Goal: Task Accomplishment & Management: Use online tool/utility

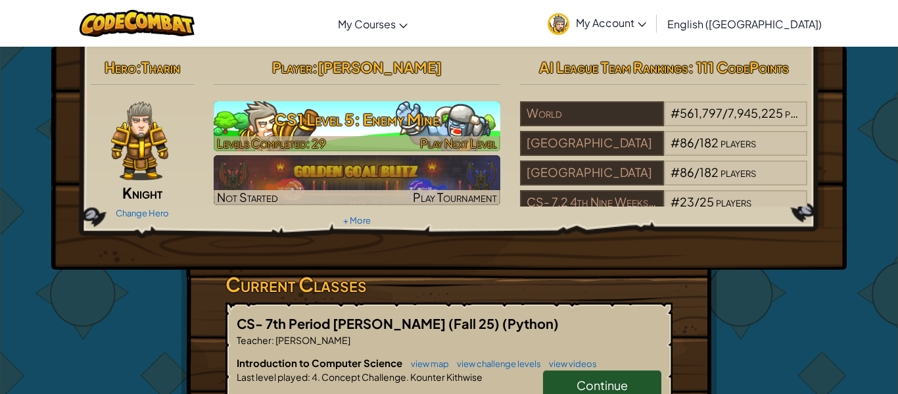
click at [441, 115] on h3 "CS1 Level 5: Enemy Mine" at bounding box center [357, 120] width 287 height 30
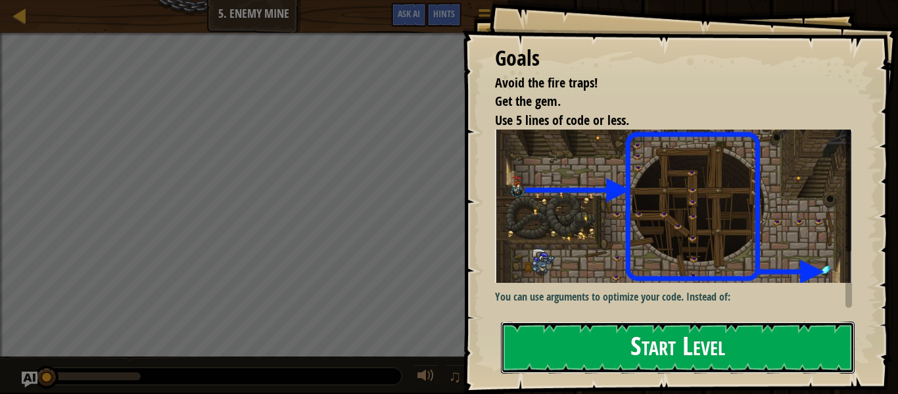
click at [676, 336] on button "Start Level" at bounding box center [678, 348] width 354 height 52
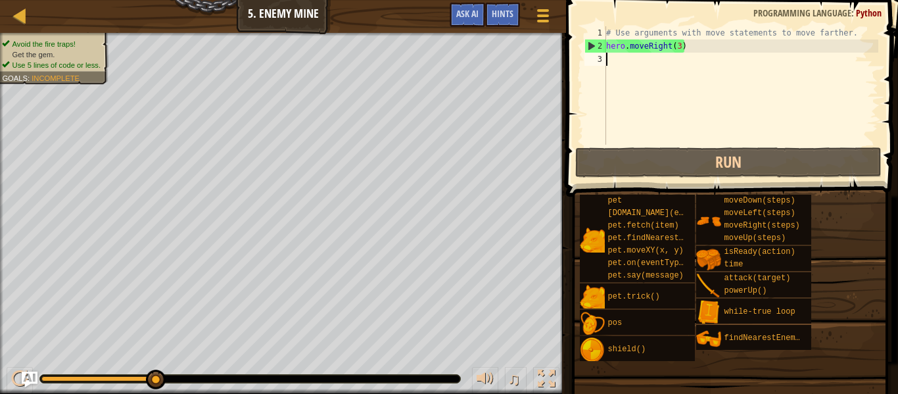
click at [632, 84] on div "# Use arguments with move statements to move farther. hero . moveRight ( 3 )" at bounding box center [741, 98] width 275 height 145
type textarea "h"
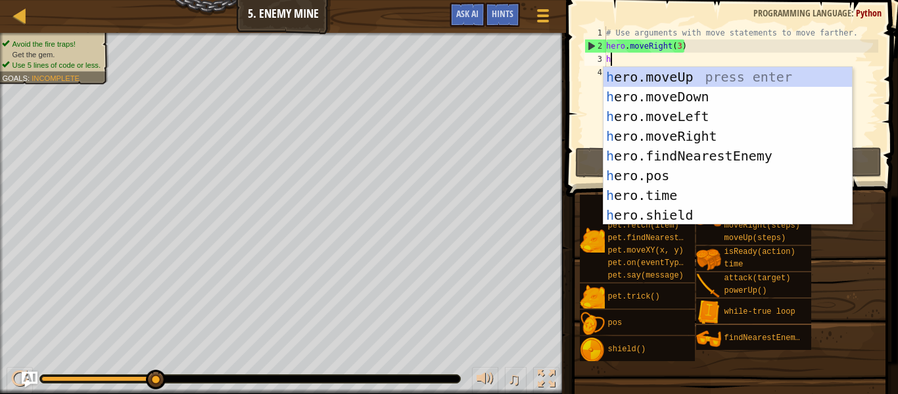
scroll to position [6, 0]
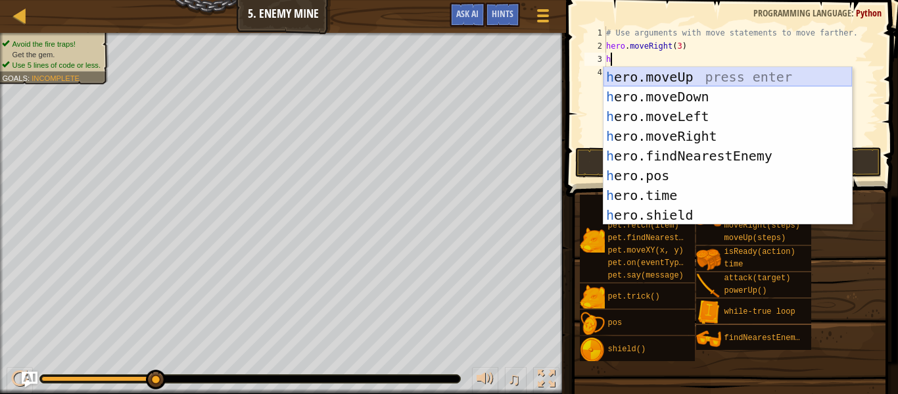
click at [674, 77] on div "h ero.moveUp press enter h ero.moveDown press enter h ero.moveLeft press enter …" at bounding box center [728, 165] width 249 height 197
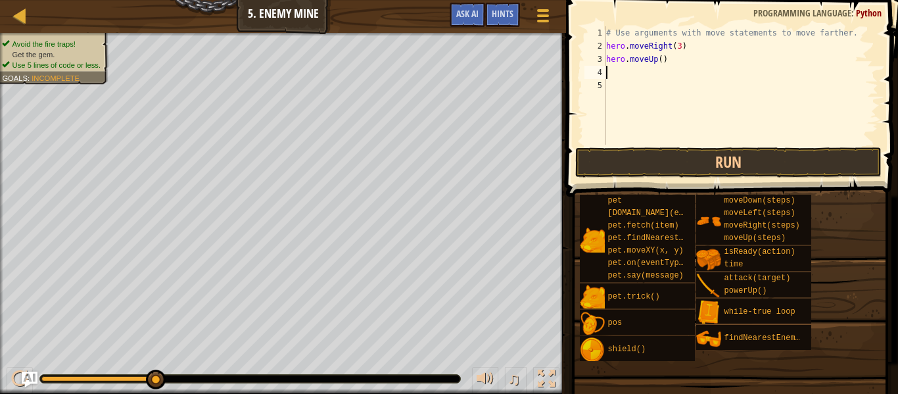
type textarea "h"
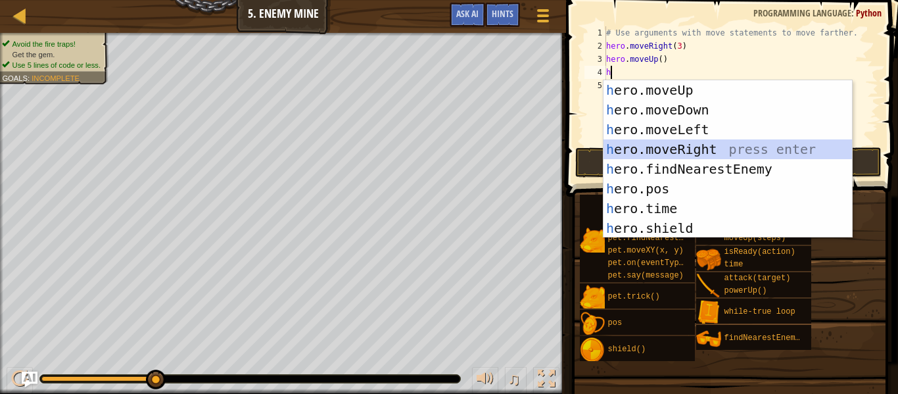
click at [679, 146] on div "h ero.moveUp press enter h ero.moveDown press enter h ero.moveLeft press enter …" at bounding box center [728, 178] width 249 height 197
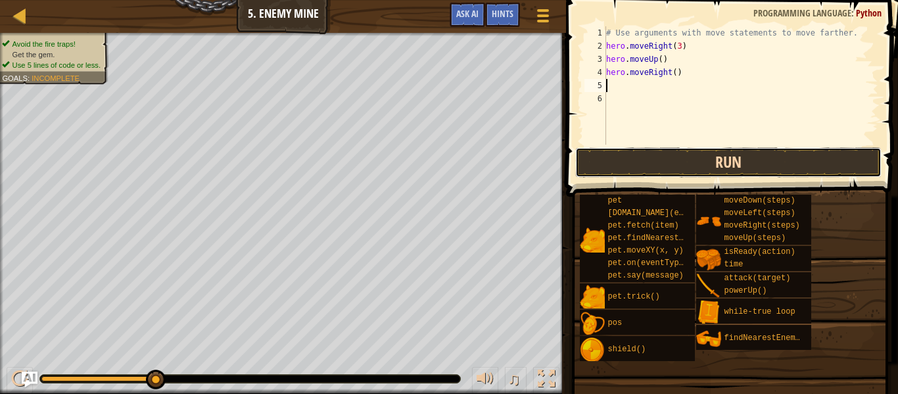
click at [771, 161] on button "Run" at bounding box center [728, 162] width 306 height 30
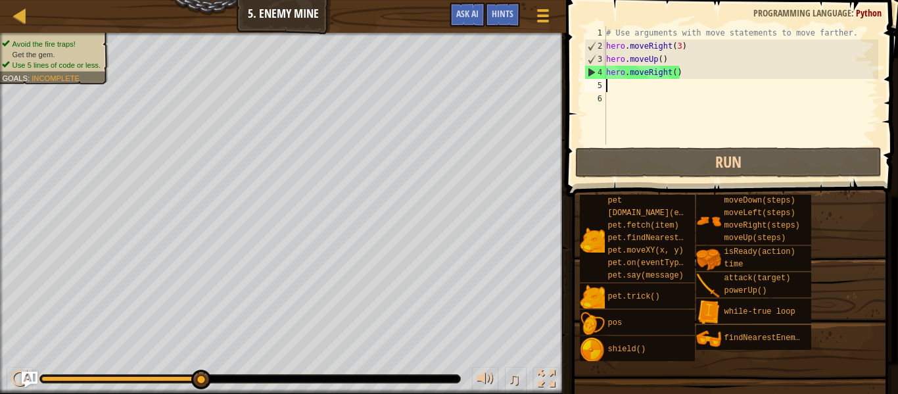
type textarea "h"
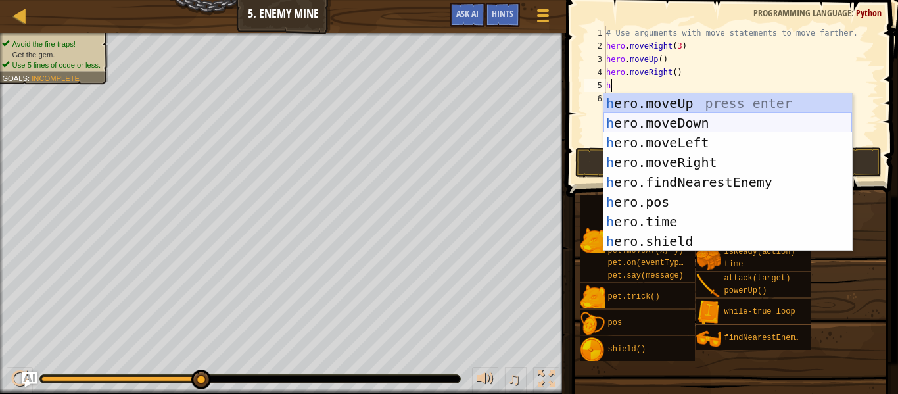
click at [720, 124] on div "h ero.moveUp press enter h ero.moveDown press enter h ero.moveLeft press enter …" at bounding box center [728, 191] width 249 height 197
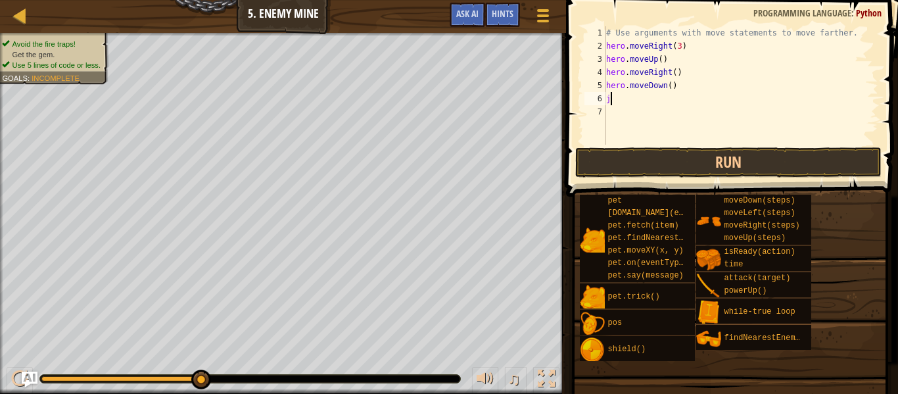
scroll to position [6, 1]
type textarea "j"
type textarea "h"
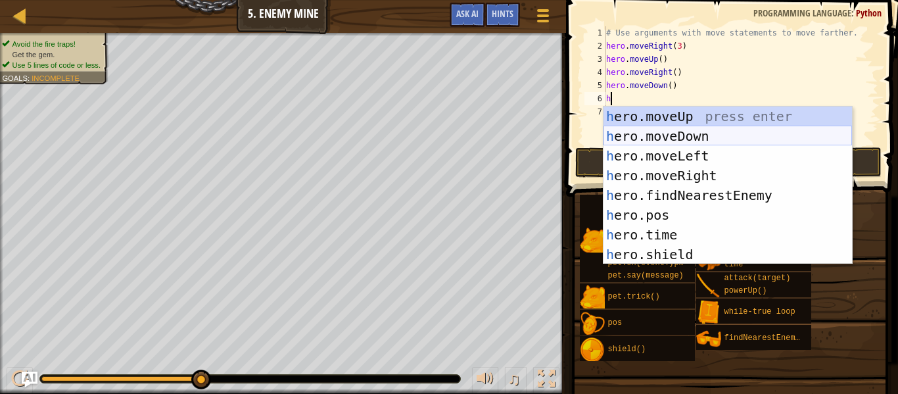
click at [709, 137] on div "h ero.moveUp press enter h ero.moveDown press enter h ero.moveLeft press enter …" at bounding box center [728, 205] width 249 height 197
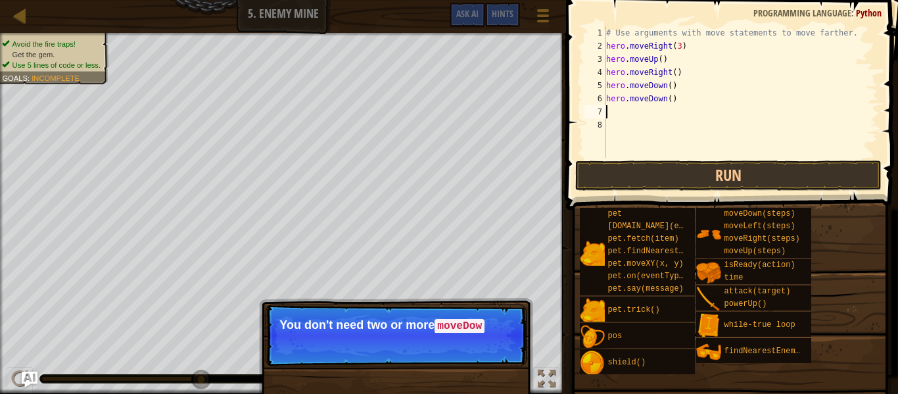
type textarea "h"
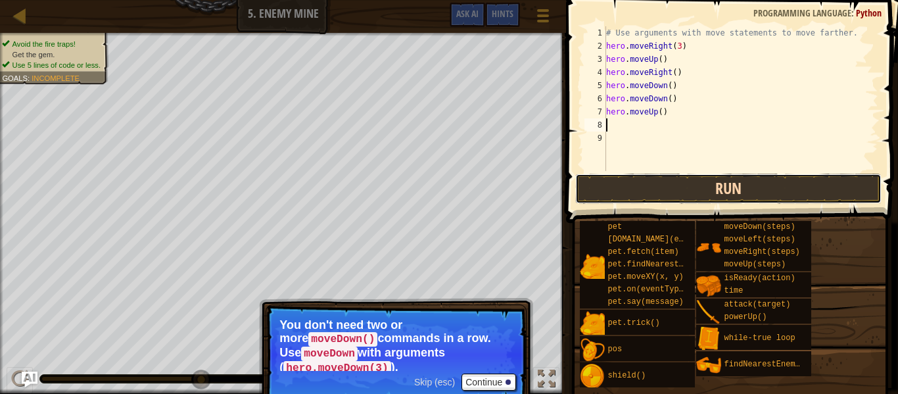
click at [739, 193] on button "Run" at bounding box center [728, 189] width 306 height 30
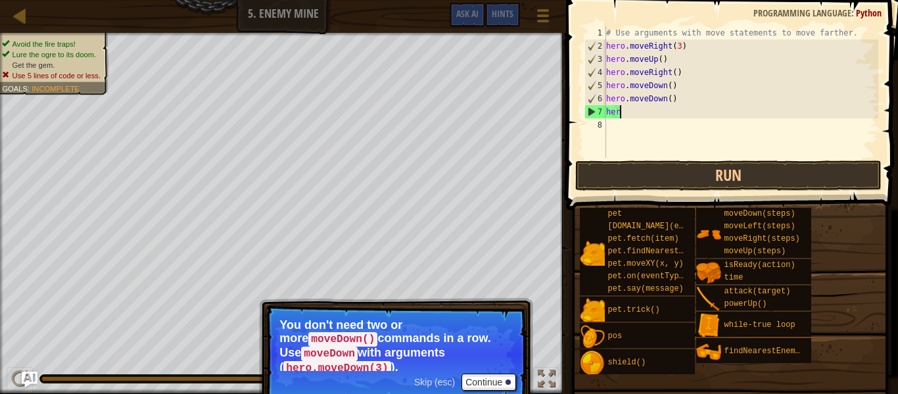
type textarea "h"
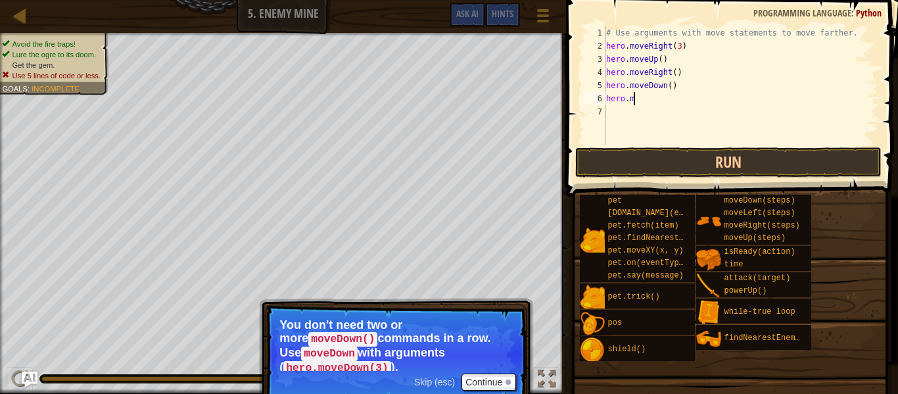
type textarea "h"
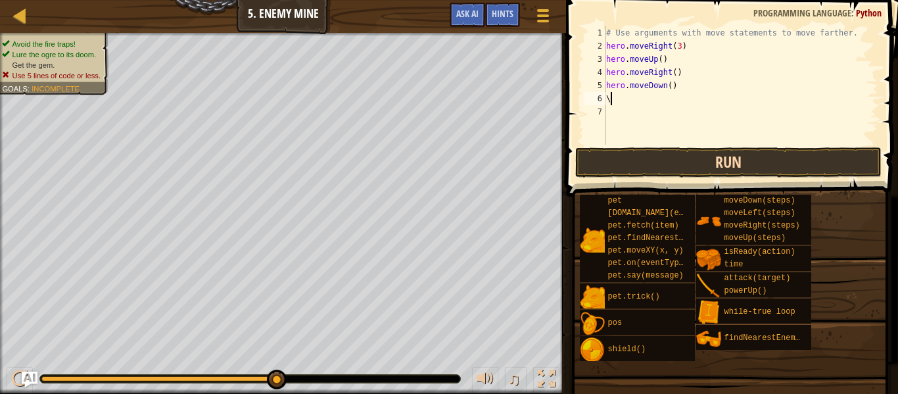
type textarea "\"
click at [798, 163] on button "Run" at bounding box center [728, 162] width 306 height 30
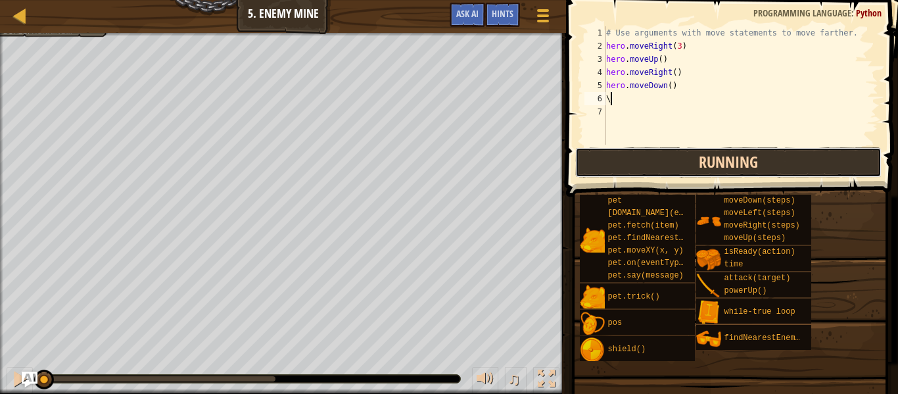
click at [808, 157] on button "Running" at bounding box center [728, 162] width 306 height 30
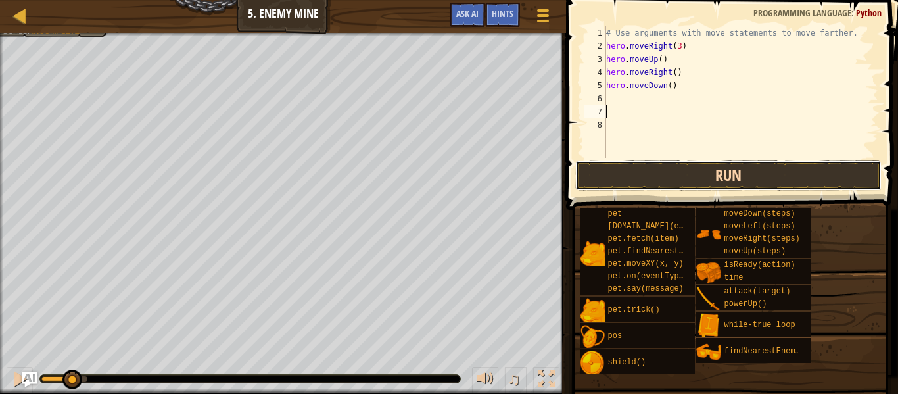
click at [752, 184] on button "Run" at bounding box center [728, 175] width 306 height 30
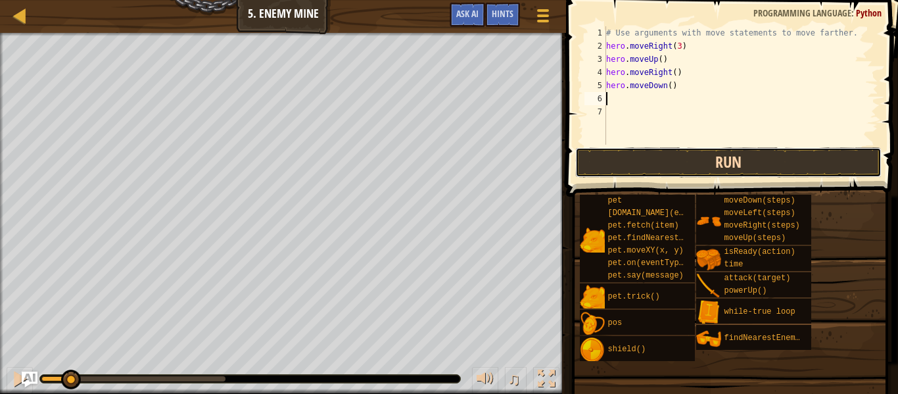
click at [748, 164] on button "Run" at bounding box center [728, 162] width 306 height 30
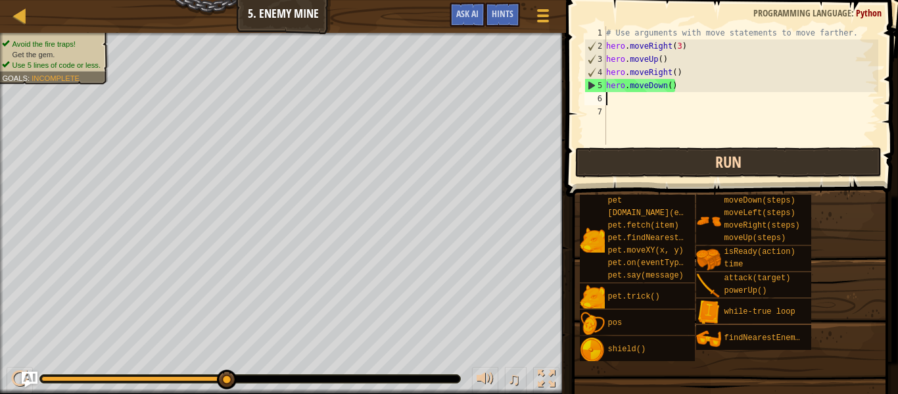
type textarea "h"
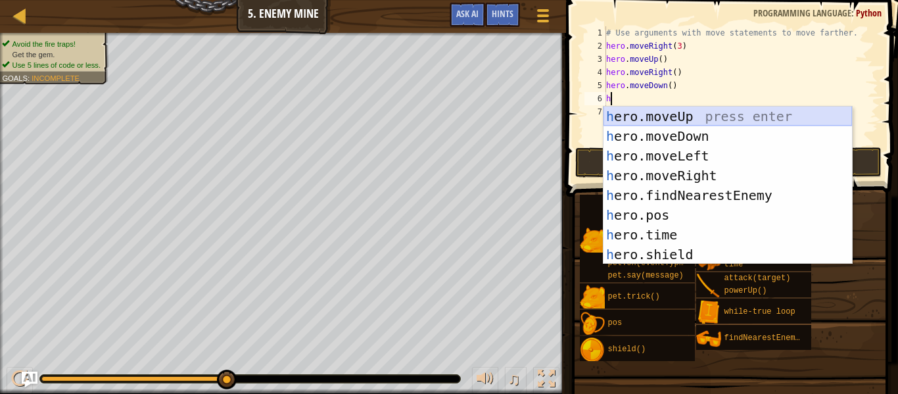
click at [717, 114] on div "h ero.moveUp press enter h ero.moveDown press enter h ero.moveLeft press enter …" at bounding box center [728, 205] width 249 height 197
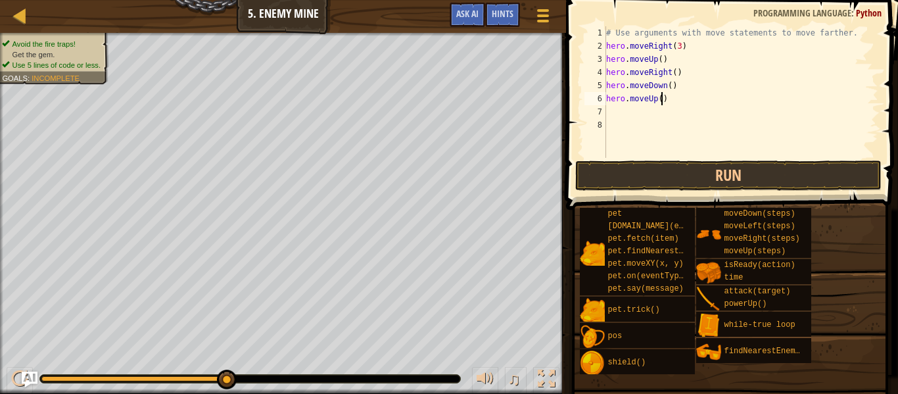
click at [662, 97] on div "# Use arguments with move statements to move farther. hero . moveRight ( 3 ) he…" at bounding box center [741, 105] width 275 height 158
type textarea "hero.moveUp(2)"
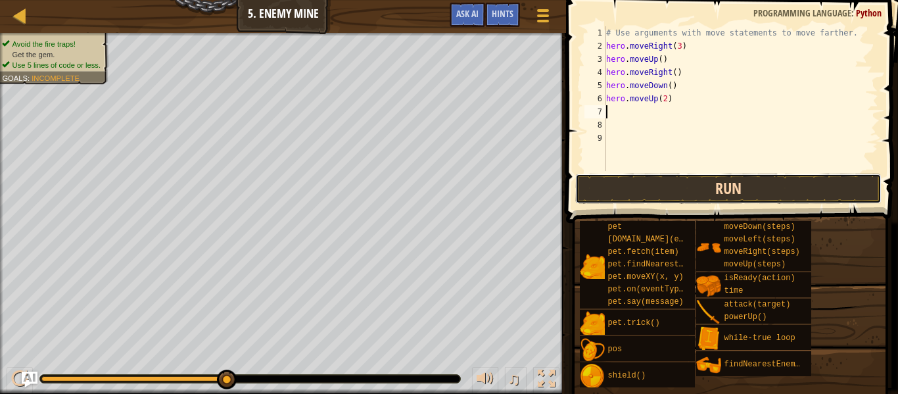
click at [805, 175] on button "Run" at bounding box center [728, 189] width 306 height 30
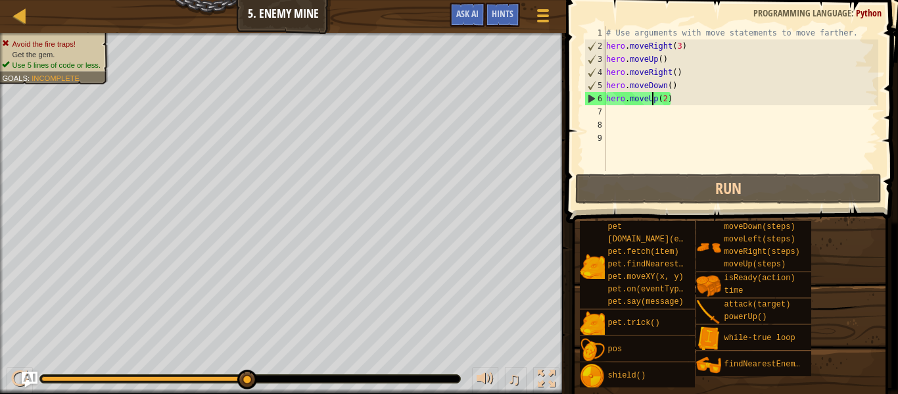
click at [654, 99] on div "# Use arguments with move statements to move farther. hero . moveRight ( 3 ) he…" at bounding box center [741, 111] width 275 height 171
click at [660, 100] on div "# Use arguments with move statements to move farther. hero . moveRight ( 3 ) he…" at bounding box center [741, 111] width 275 height 171
click at [656, 99] on div "# Use arguments with move statements to move farther. hero . moveRight ( 3 ) he…" at bounding box center [741, 111] width 275 height 171
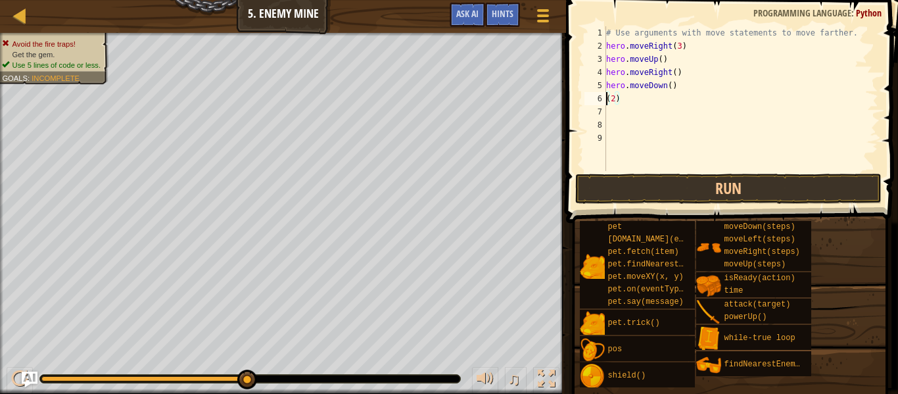
click at [673, 97] on div "# Use arguments with move statements to move farther. hero . moveRight ( 3 ) he…" at bounding box center [741, 111] width 275 height 171
type textarea "("
type textarea "h"
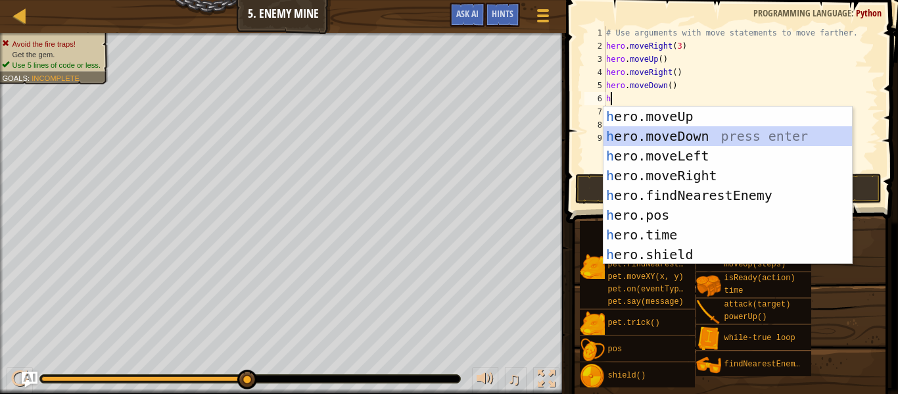
click at [656, 131] on div "h ero.moveUp press enter h ero.moveDown press enter h ero.moveLeft press enter …" at bounding box center [728, 205] width 249 height 197
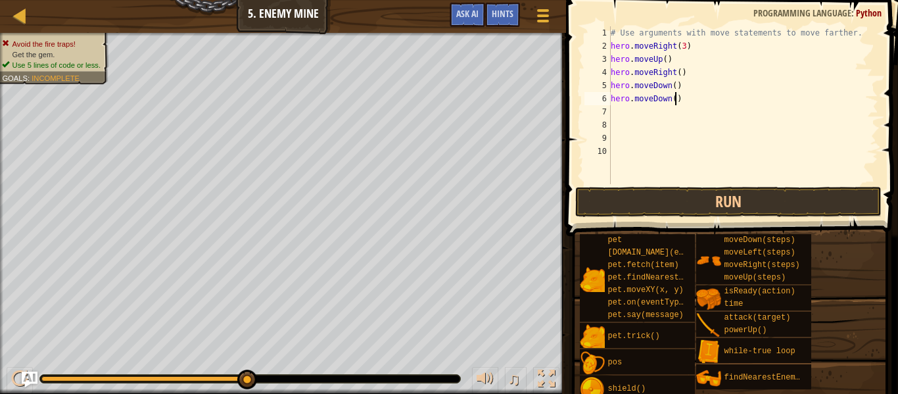
click at [674, 98] on div "# Use arguments with move statements to move farther. hero . moveRight ( 3 ) he…" at bounding box center [743, 118] width 270 height 184
type textarea "hero.moveDown(2)"
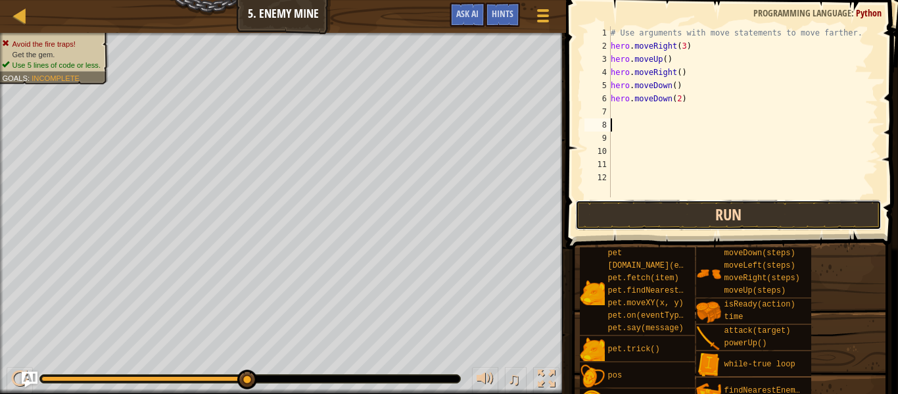
click at [722, 216] on button "Run" at bounding box center [728, 215] width 306 height 30
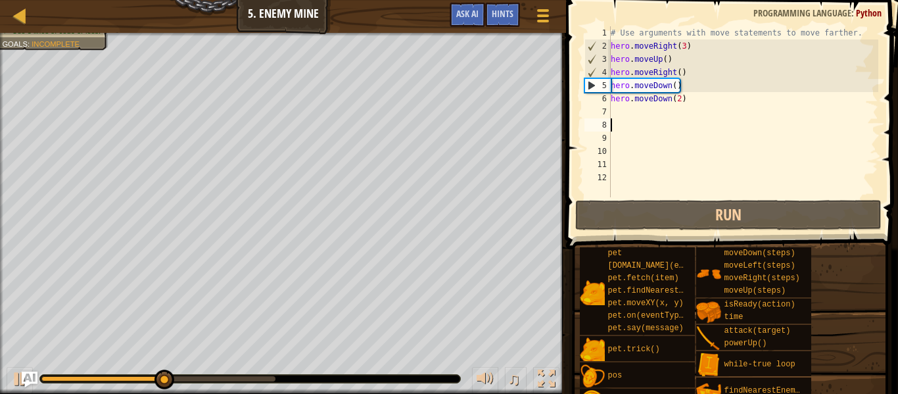
click at [653, 110] on div "# Use arguments with move statements to move farther. hero . moveRight ( 3 ) he…" at bounding box center [743, 124] width 270 height 197
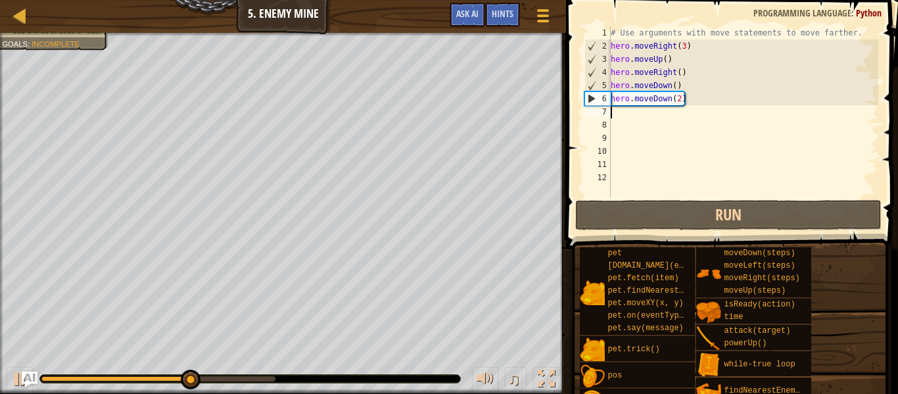
type textarea "h"
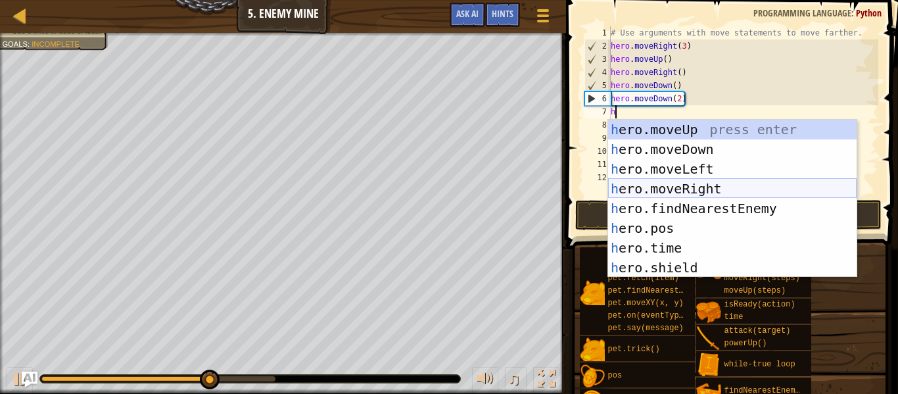
click at [666, 190] on div "h ero.moveUp press enter h ero.moveDown press enter h ero.moveLeft press enter …" at bounding box center [732, 218] width 249 height 197
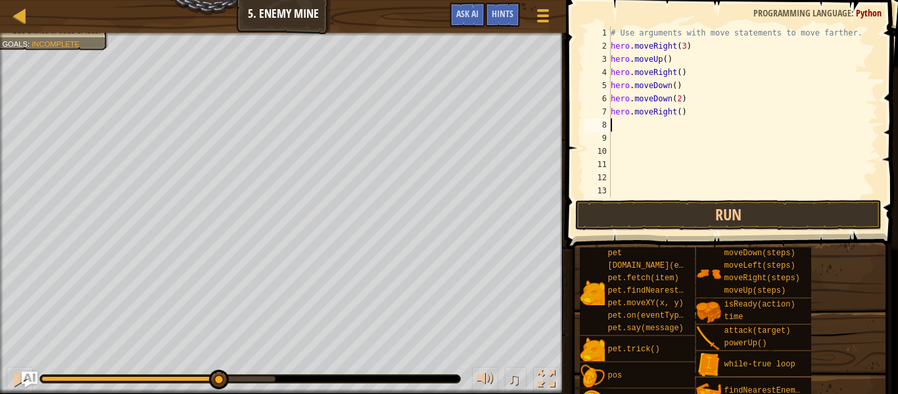
click at [679, 112] on div "# Use arguments with move statements to move farther. hero . moveRight ( 3 ) he…" at bounding box center [743, 124] width 270 height 197
type textarea "hero.moveRight(2)"
click at [756, 214] on button "Run" at bounding box center [728, 215] width 306 height 30
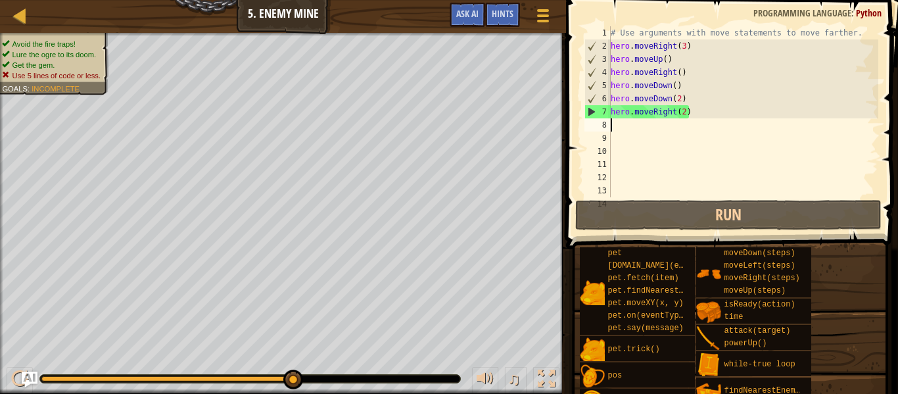
click at [685, 114] on div "# Use arguments with move statements to move farther. hero . moveRight ( 3 ) he…" at bounding box center [743, 124] width 270 height 197
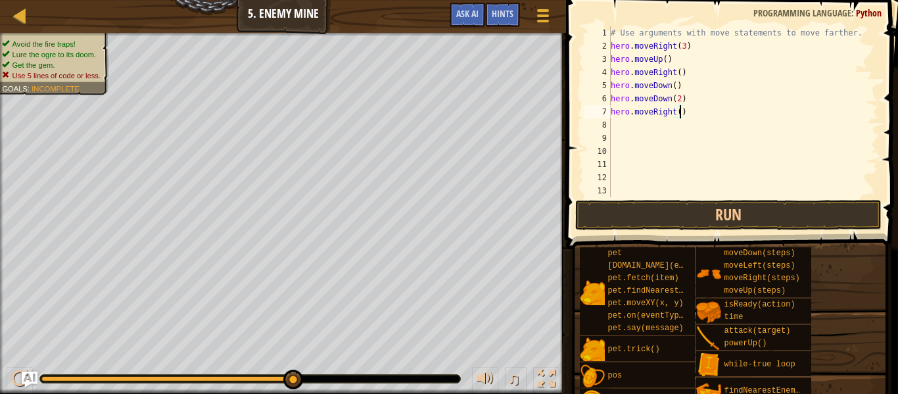
type textarea "hero.moveRight(3)"
click at [734, 212] on button "Run" at bounding box center [728, 215] width 306 height 30
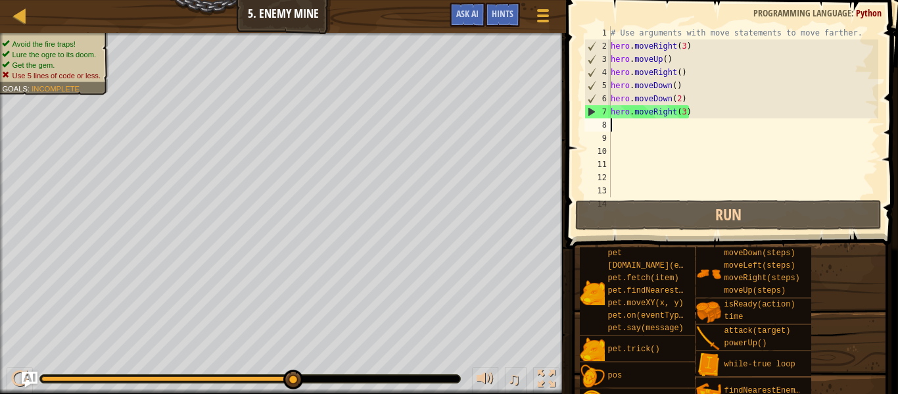
click at [675, 85] on div "# Use arguments with move statements to move farther. hero . moveRight ( 3 ) he…" at bounding box center [743, 124] width 270 height 197
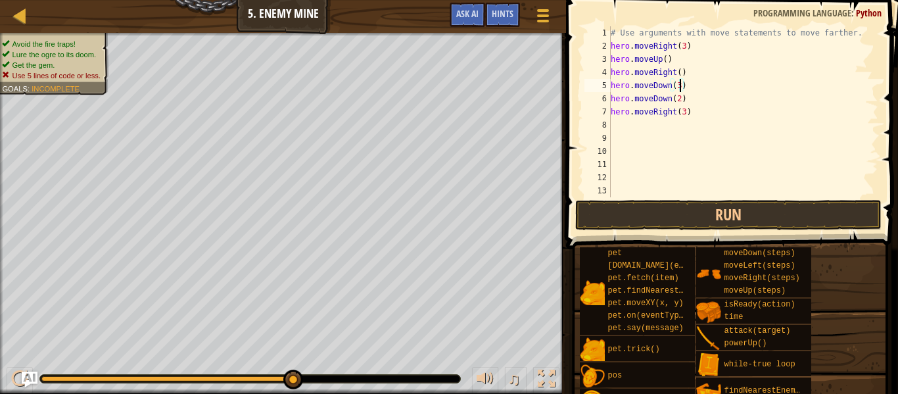
click at [694, 101] on div "# Use arguments with move statements to move farther. hero . moveRight ( 3 ) he…" at bounding box center [743, 124] width 270 height 197
type textarea "h"
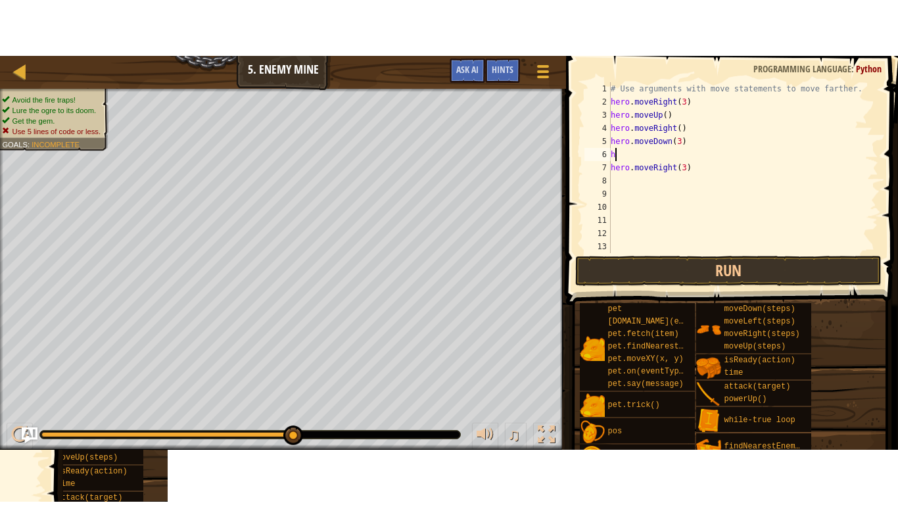
scroll to position [6, 0]
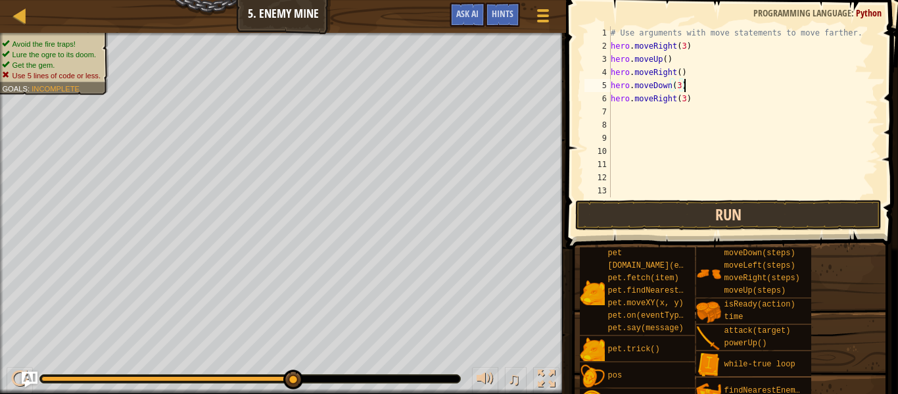
type textarea "hero.moveDown(3)"
click at [708, 208] on button "Run" at bounding box center [728, 215] width 306 height 30
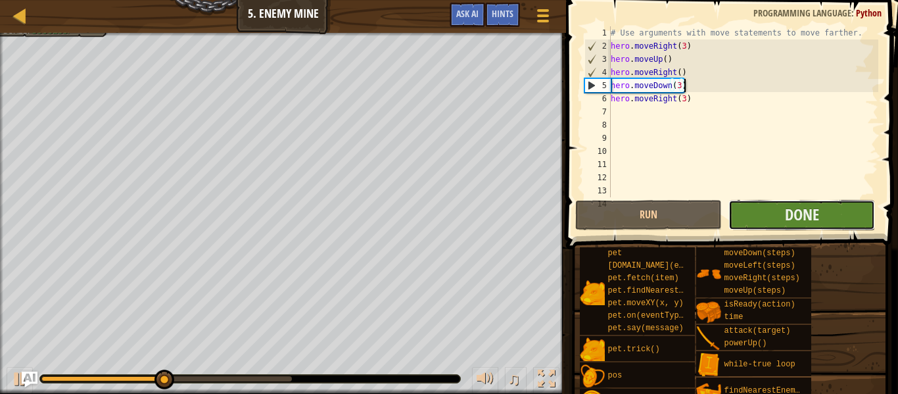
click at [775, 215] on button "Done" at bounding box center [802, 215] width 147 height 30
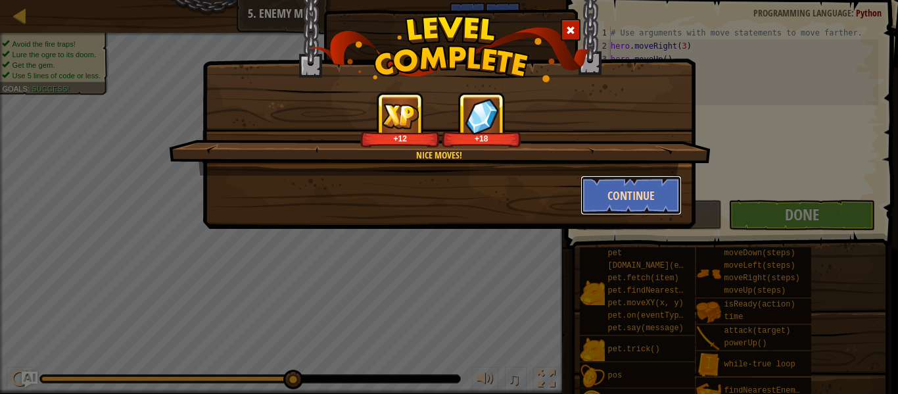
click at [657, 196] on button "Continue" at bounding box center [632, 195] width 102 height 39
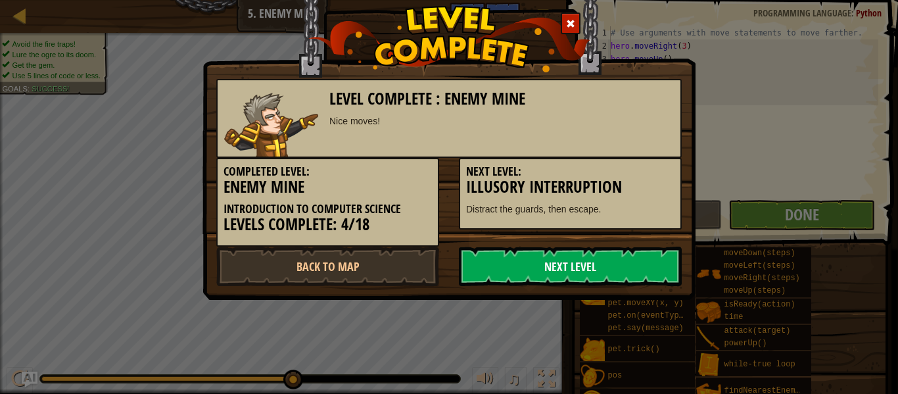
click at [608, 256] on link "Next Level" at bounding box center [570, 266] width 223 height 39
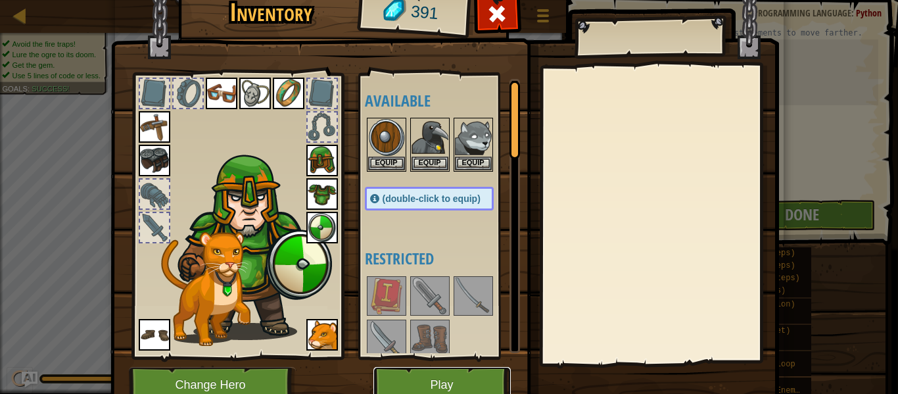
click at [484, 375] on button "Play" at bounding box center [442, 385] width 137 height 36
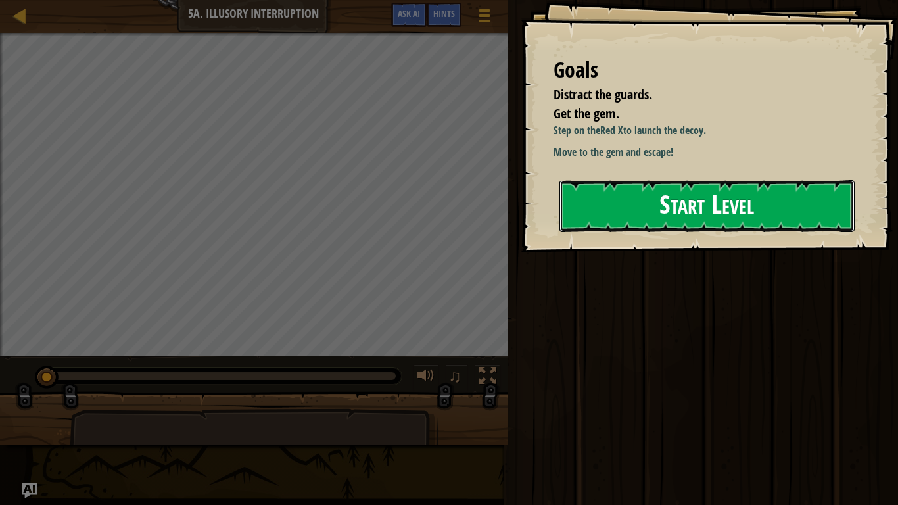
click at [668, 197] on button "Start Level" at bounding box center [707, 206] width 295 height 52
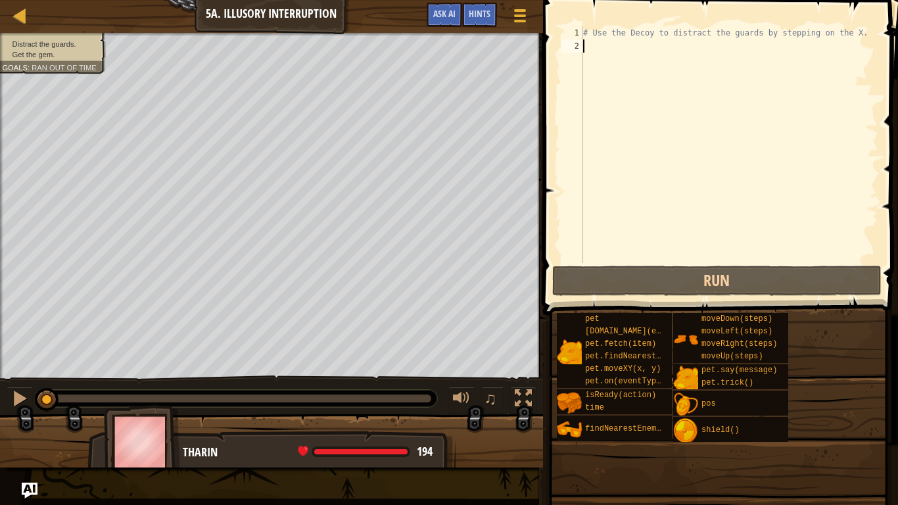
type textarea "h"
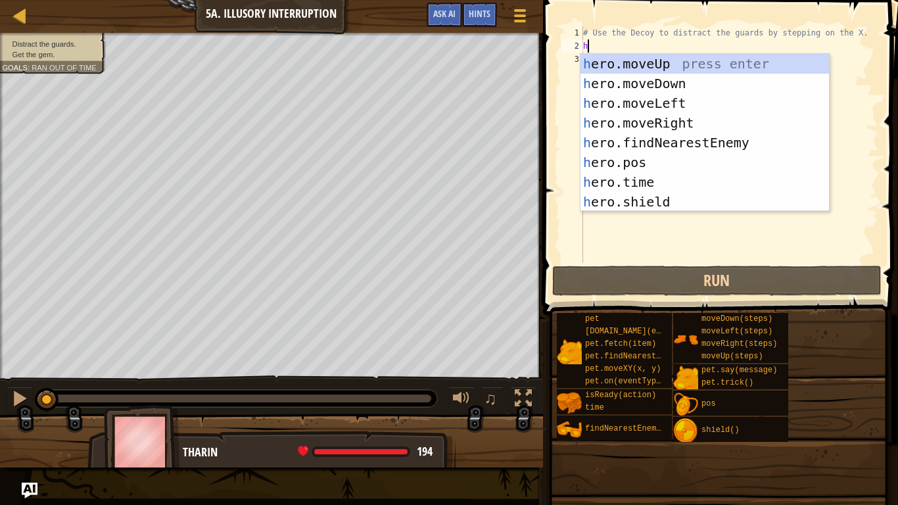
scroll to position [6, 0]
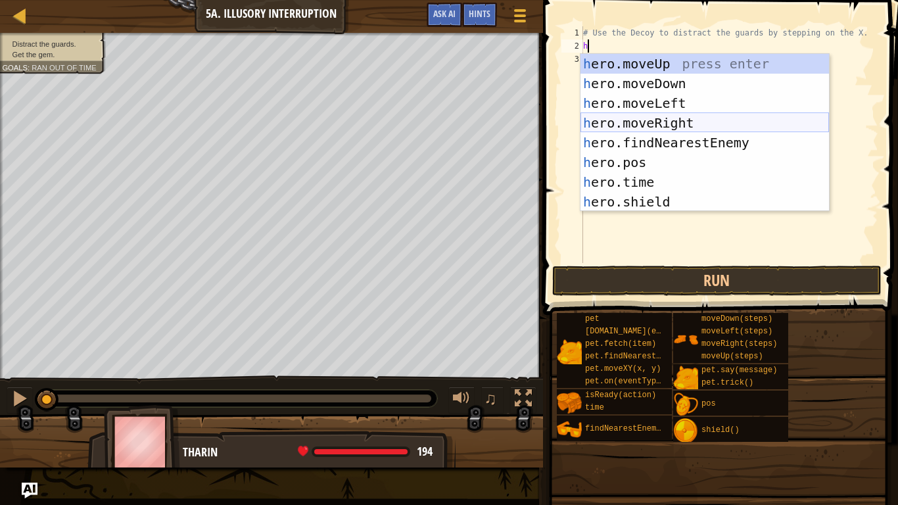
click at [682, 119] on div "h ero.moveUp press enter h ero.moveDown press enter h ero.moveLeft press enter …" at bounding box center [705, 152] width 249 height 197
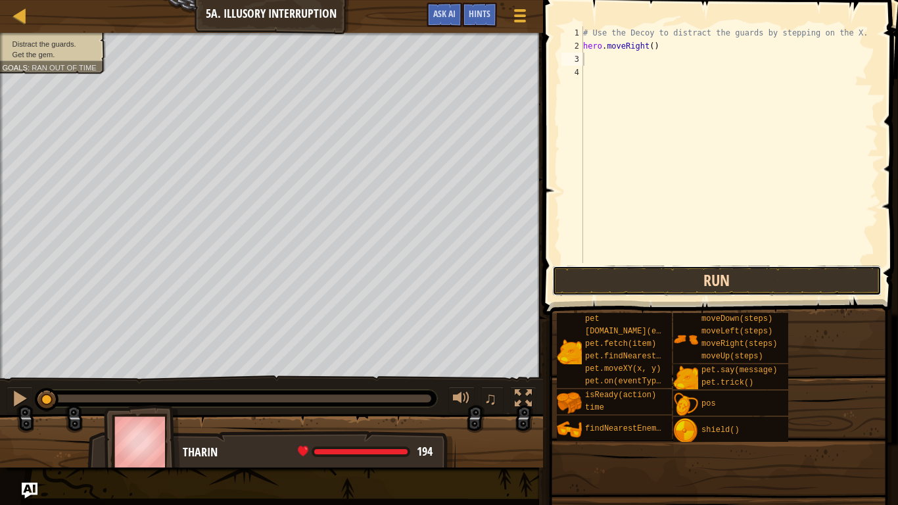
click at [630, 287] on button "Run" at bounding box center [716, 281] width 329 height 30
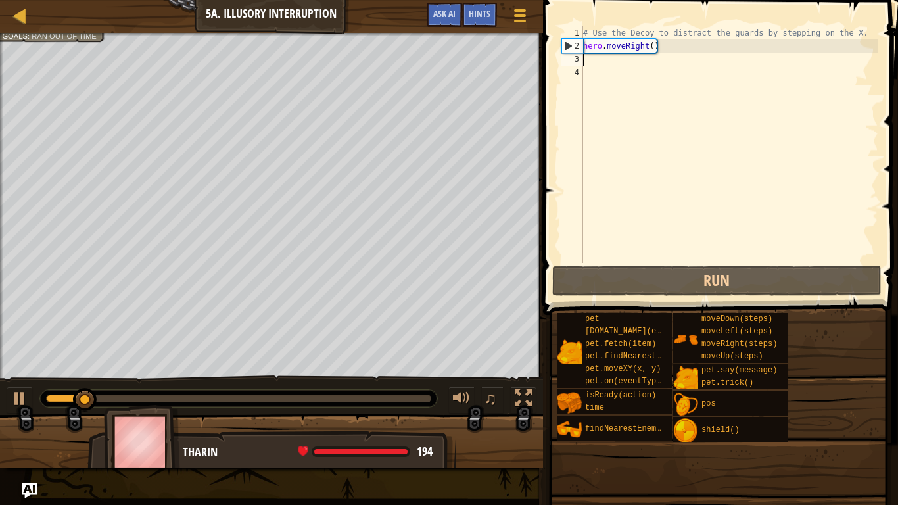
click at [652, 45] on div "# Use the Decoy to distract the guards by stepping on the X. hero . moveRight (…" at bounding box center [730, 157] width 298 height 263
type textarea "hero.moveRight(3)"
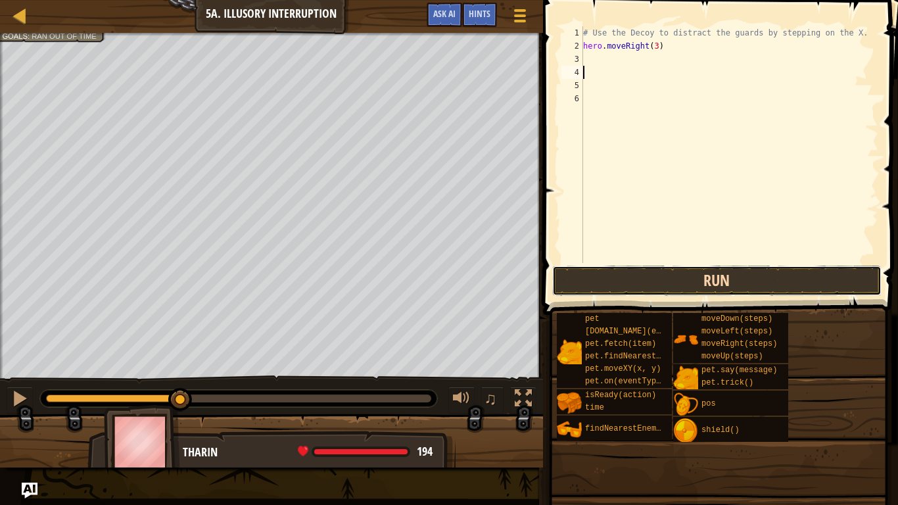
click at [723, 280] on button "Run" at bounding box center [716, 281] width 329 height 30
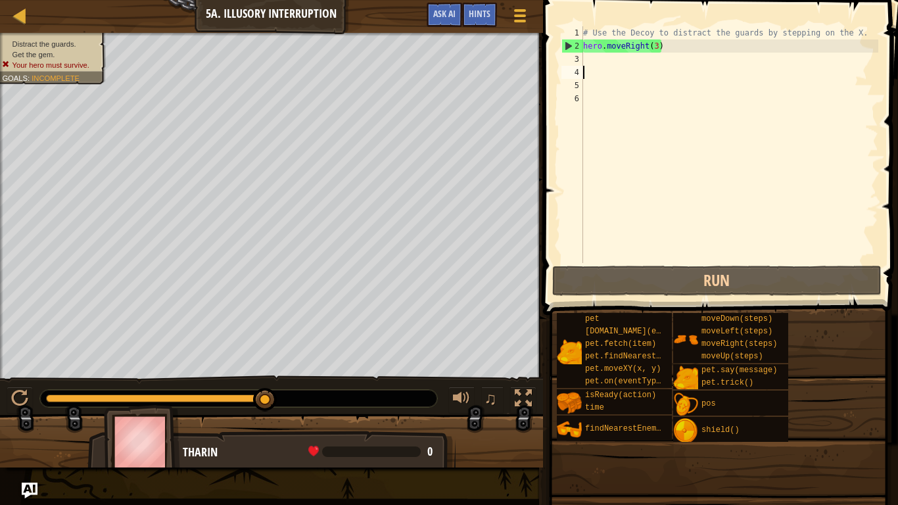
click at [658, 46] on div "# Use the Decoy to distract the guards by stepping on the X. hero . moveRight (…" at bounding box center [730, 157] width 298 height 263
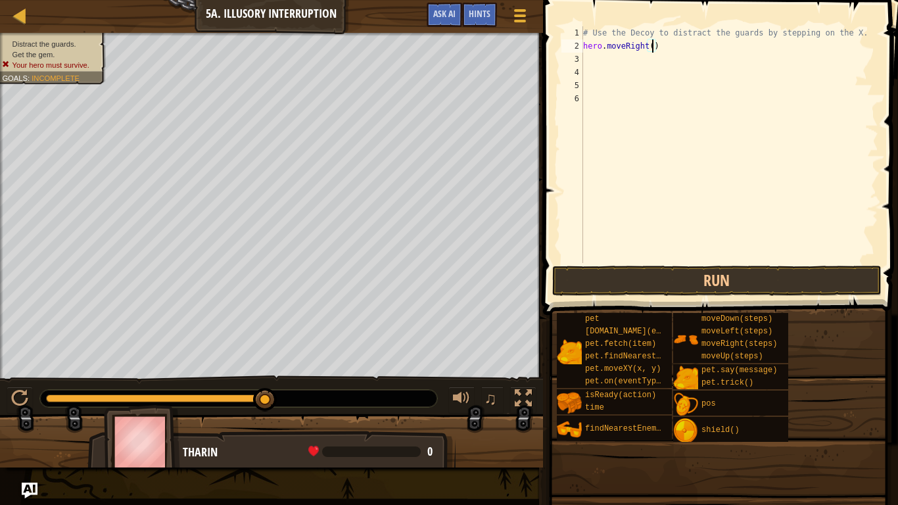
type textarea "hero.moveRight(4)"
click at [615, 65] on div "# Use the Decoy to distract the guards by stepping on the X. hero . moveRight (…" at bounding box center [730, 157] width 298 height 263
type textarea "h"
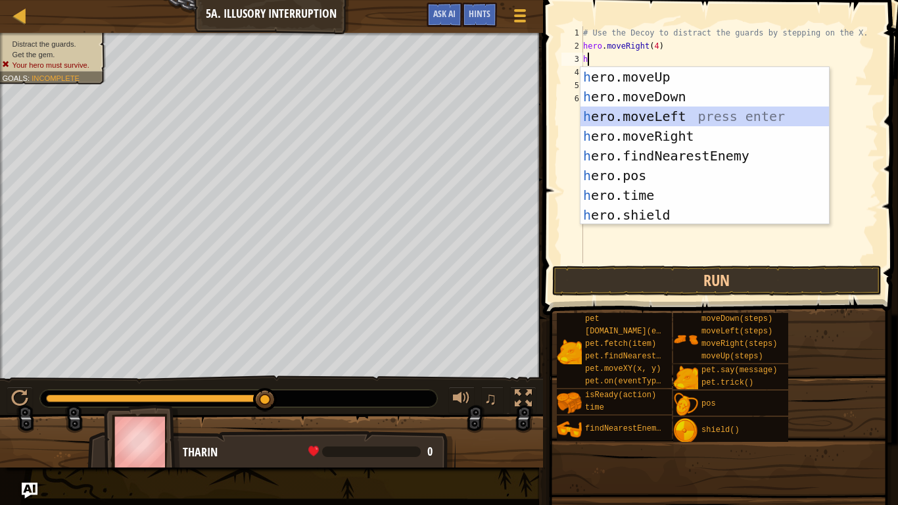
click at [624, 117] on div "h ero.moveUp press enter h ero.moveDown press enter h ero.moveLeft press enter …" at bounding box center [705, 165] width 249 height 197
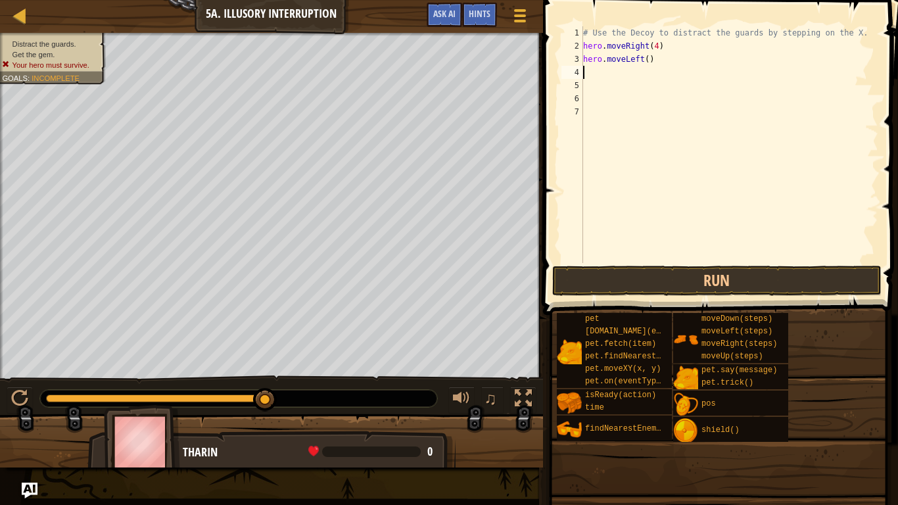
click at [649, 62] on div "# Use the Decoy to distract the guards by stepping on the X. hero . moveRight (…" at bounding box center [730, 157] width 298 height 263
type textarea "hero.moveLeft(4)"
click at [637, 70] on div "# Use the Decoy to distract the guards by stepping on the X. hero . moveRight (…" at bounding box center [730, 157] width 298 height 263
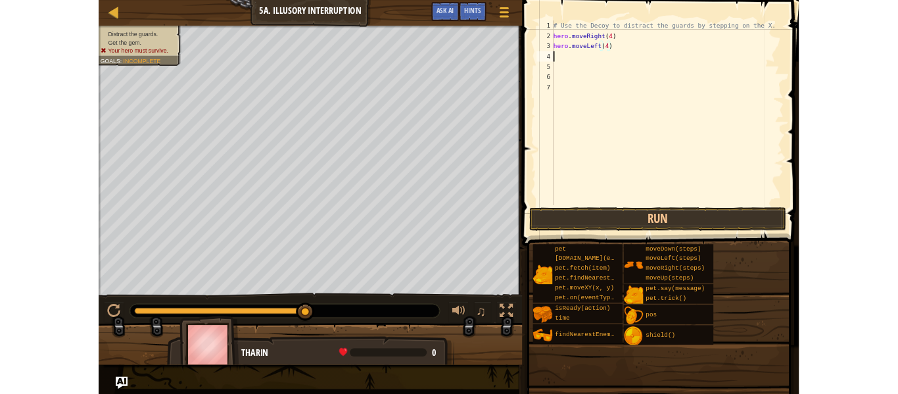
scroll to position [6, 0]
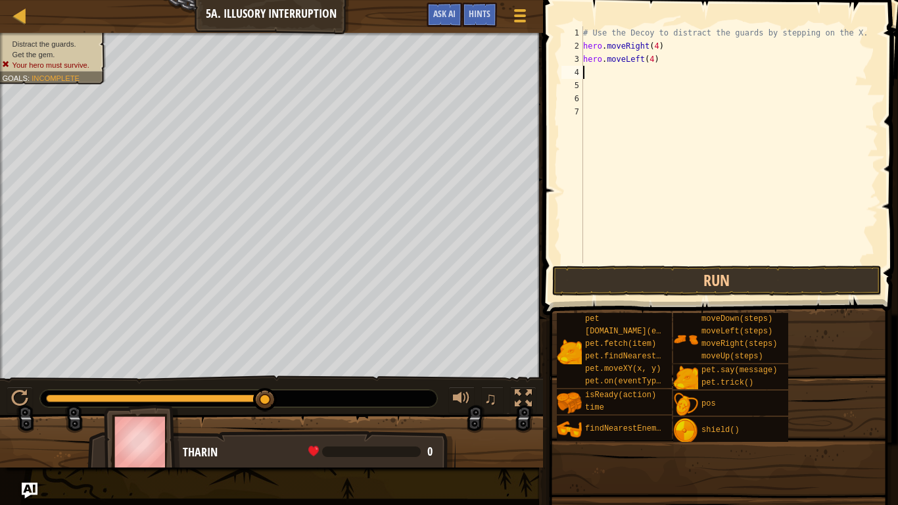
type textarea "h"
click at [682, 278] on button "Run" at bounding box center [716, 281] width 329 height 30
